Goal: Task Accomplishment & Management: Complete application form

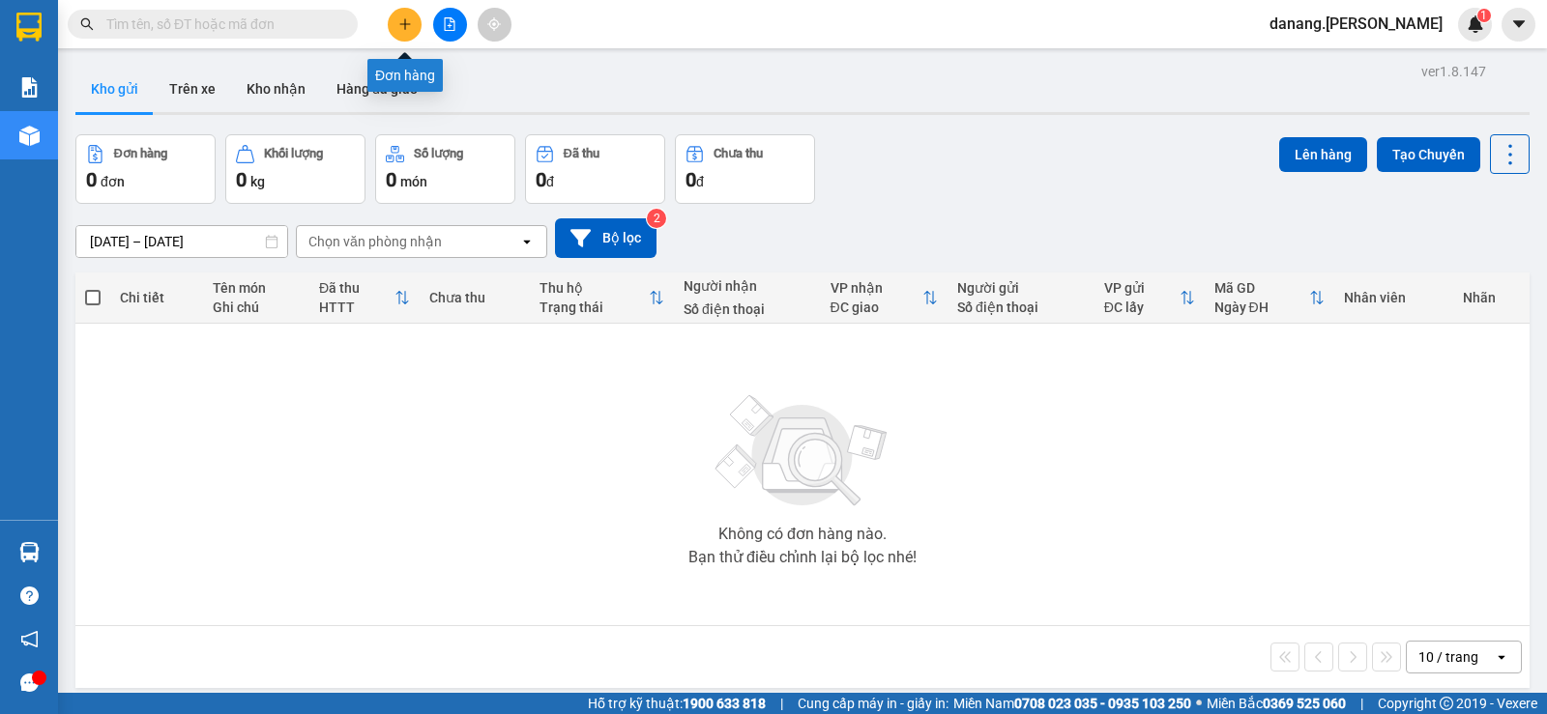
click at [419, 21] on button at bounding box center [405, 25] width 34 height 34
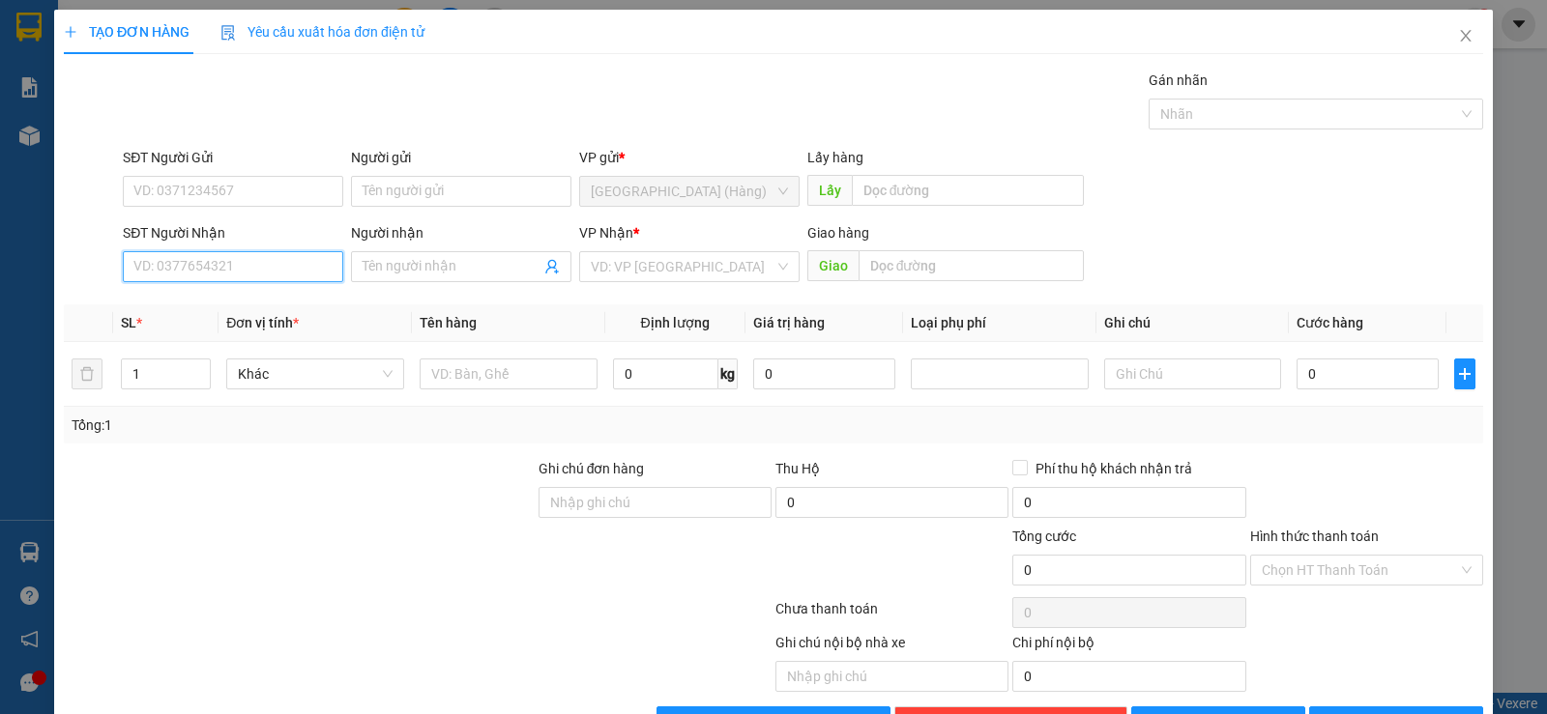
click at [297, 259] on input "SĐT Người Nhận" at bounding box center [233, 266] width 220 height 31
click at [242, 257] on input "SĐT Người Nhận" at bounding box center [233, 266] width 220 height 31
click at [220, 304] on div "0382676889 - Làn" at bounding box center [230, 305] width 195 height 21
type input "0382676889"
type input "Làn"
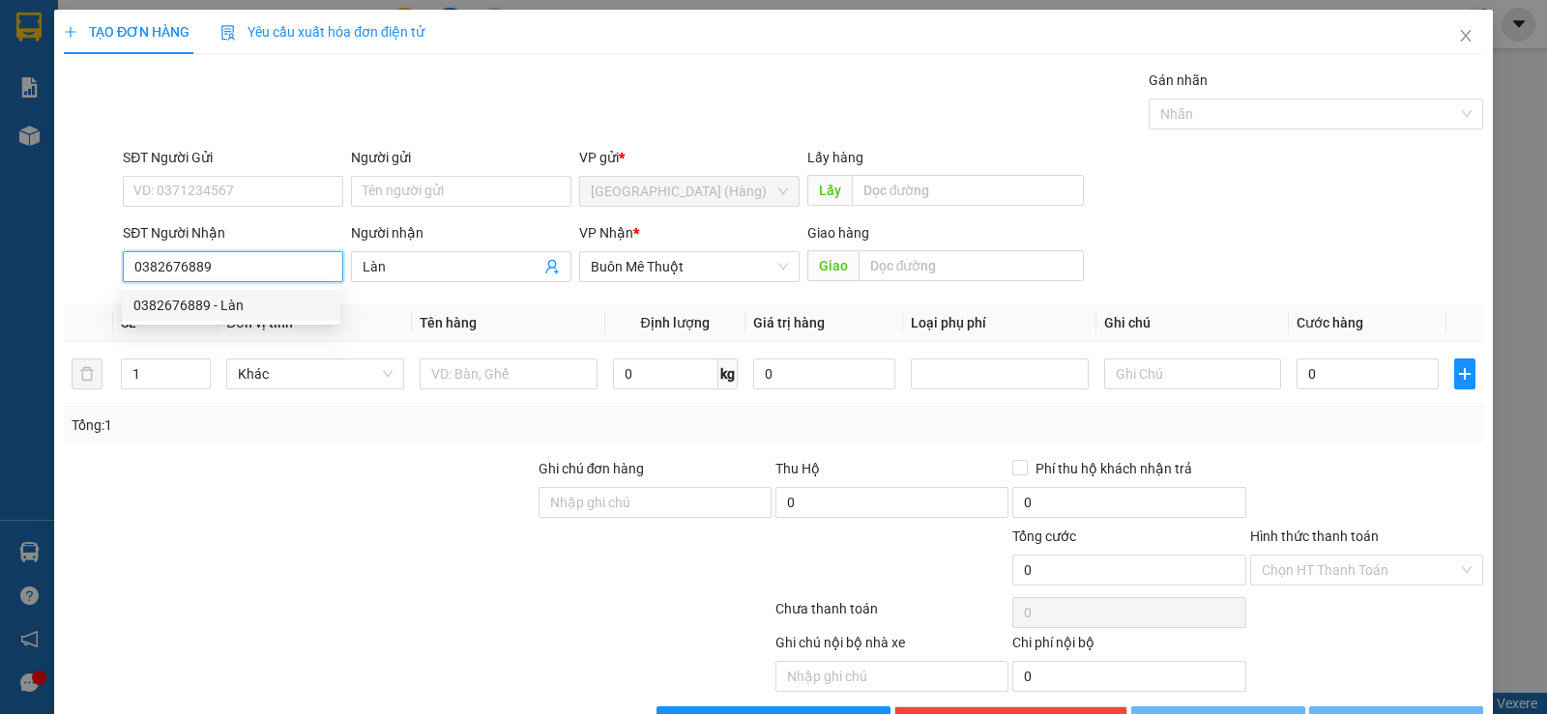
type input "50.000"
type input "0382676889"
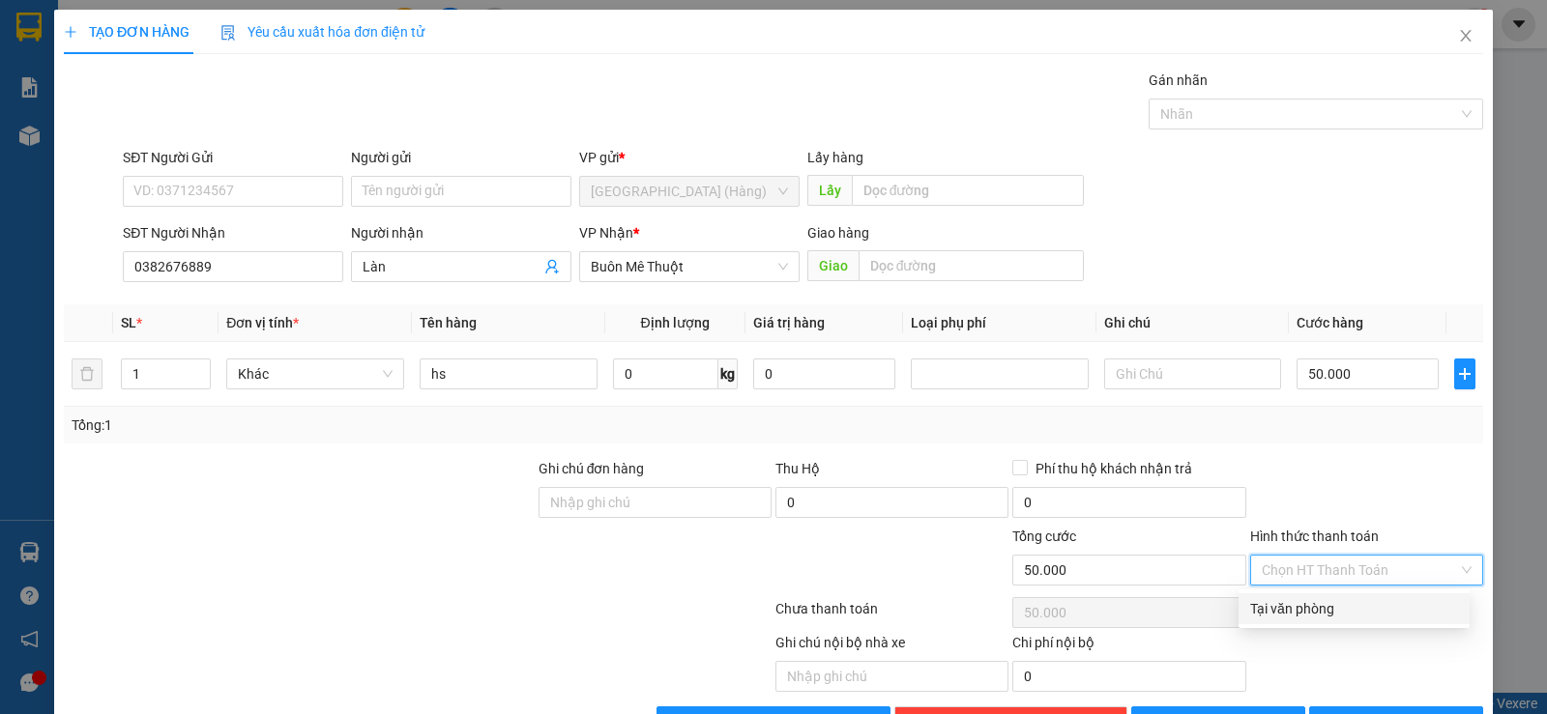
click at [1351, 567] on input "Hình thức thanh toán" at bounding box center [1360, 570] width 196 height 29
click at [1348, 613] on div "Tại văn phòng" at bounding box center [1354, 608] width 208 height 21
type input "0"
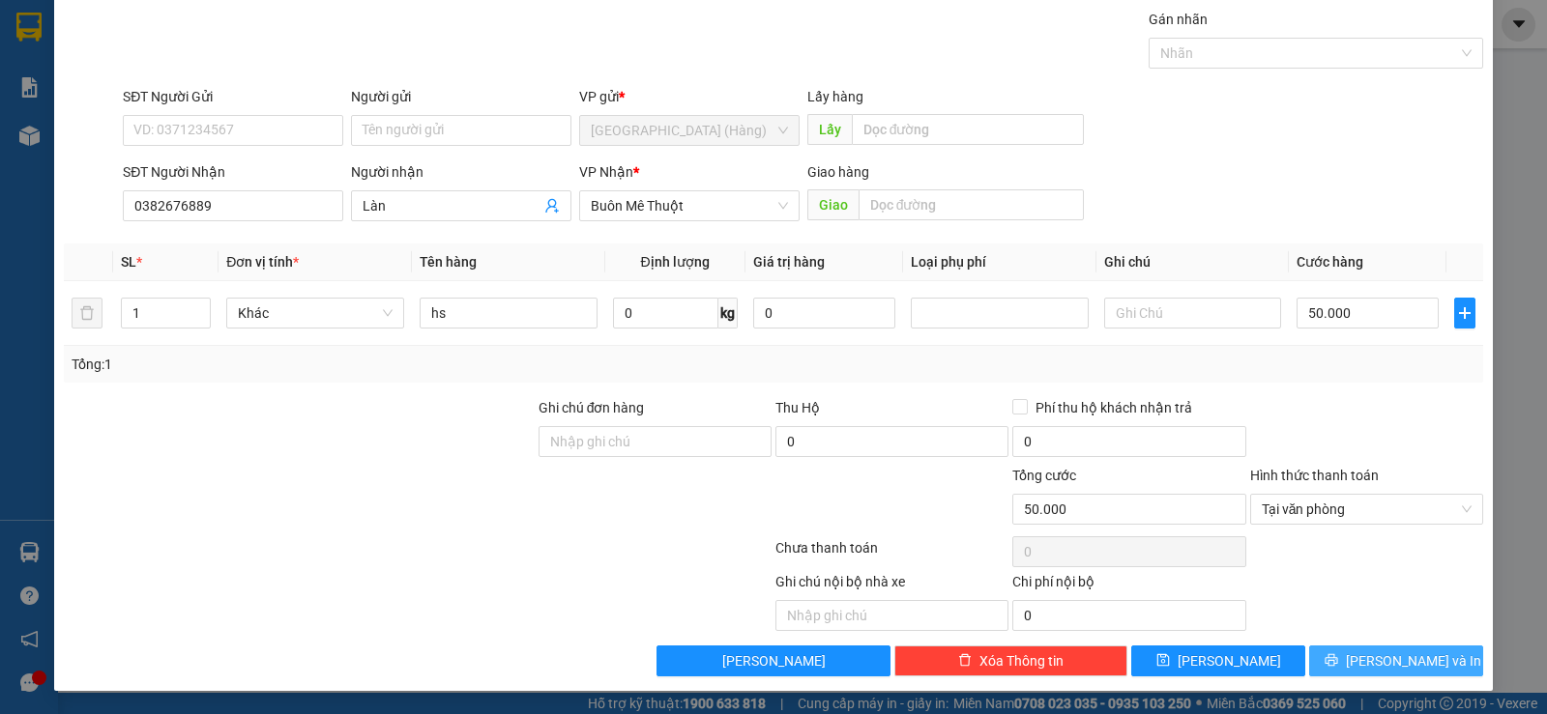
click at [1338, 657] on icon "printer" at bounding box center [1332, 661] width 14 height 14
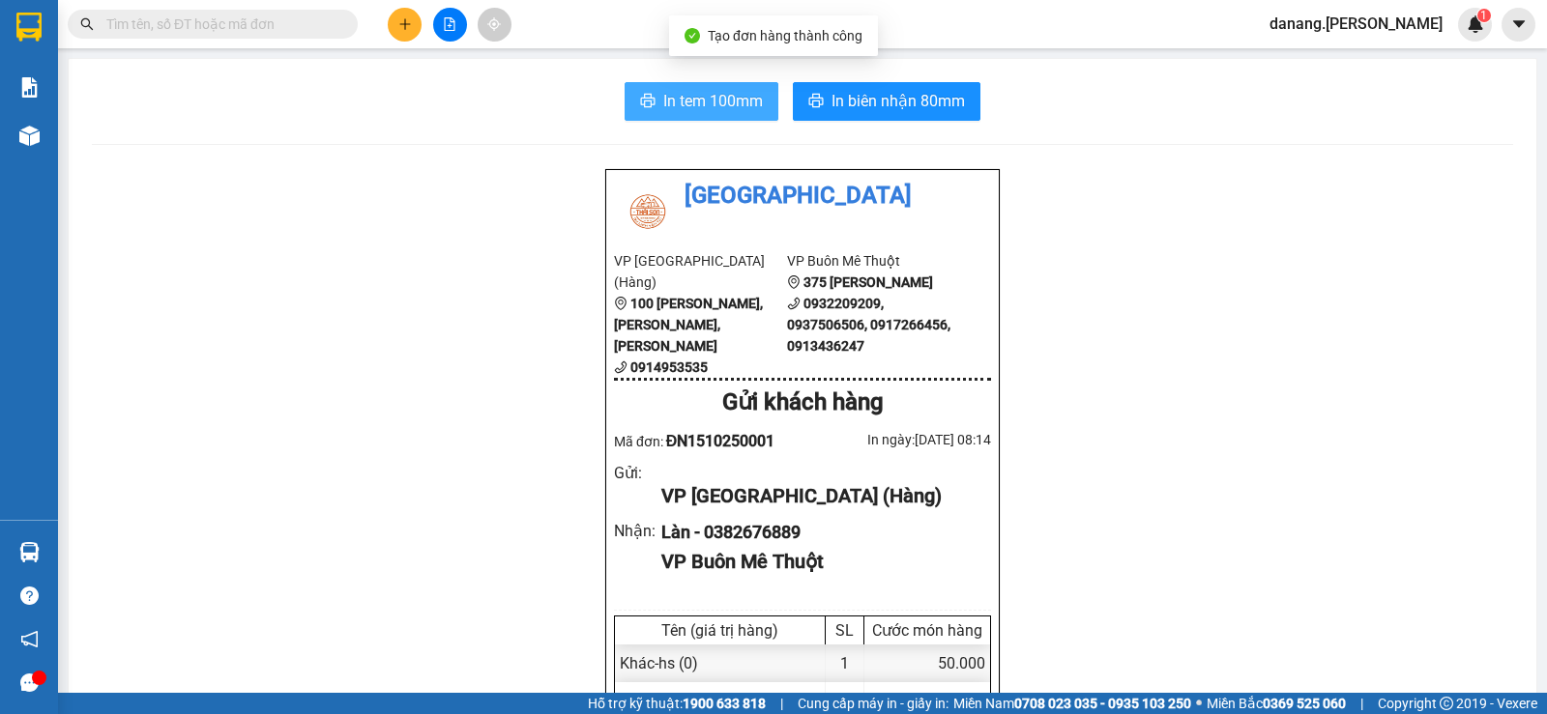
click at [730, 111] on span "In tem 100mm" at bounding box center [713, 101] width 100 height 24
